Goal: Transaction & Acquisition: Purchase product/service

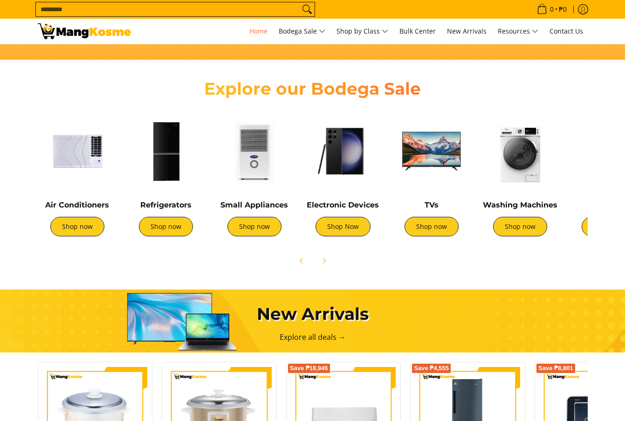
scroll to position [326, 0]
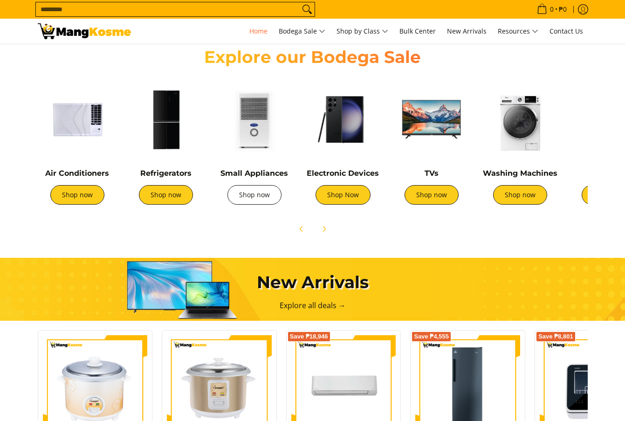
click at [242, 200] on link "Shop now" at bounding box center [255, 195] width 54 height 20
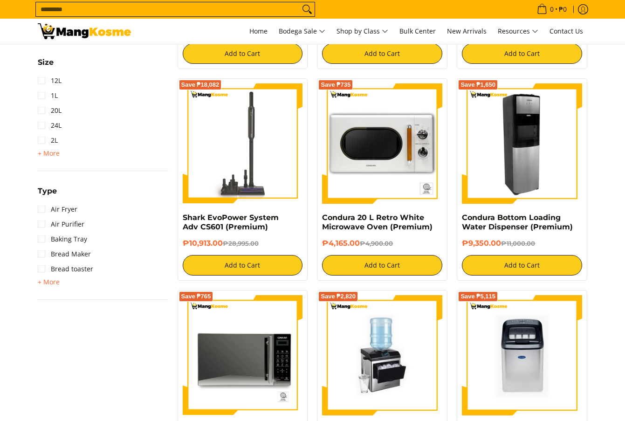
scroll to position [280, 0]
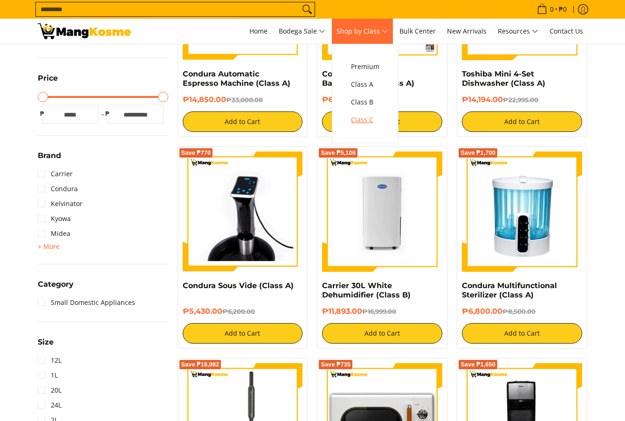
click at [373, 121] on span "Class C" at bounding box center [365, 120] width 28 height 12
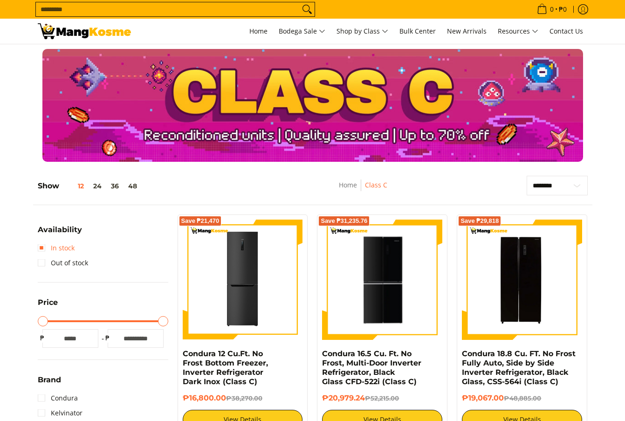
click at [45, 246] on link "In stock" at bounding box center [56, 248] width 37 height 15
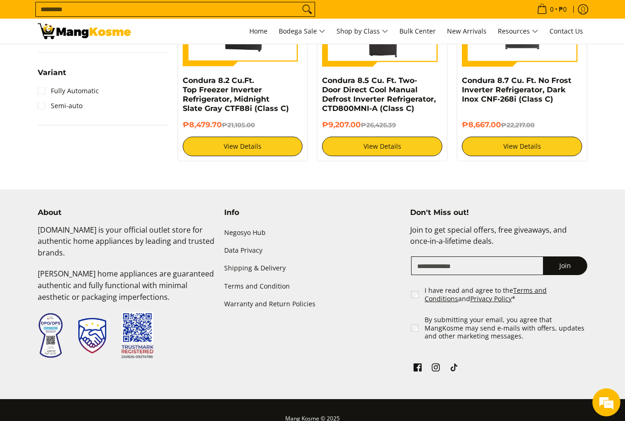
scroll to position [1000, 0]
